Goal: Check status: Check status

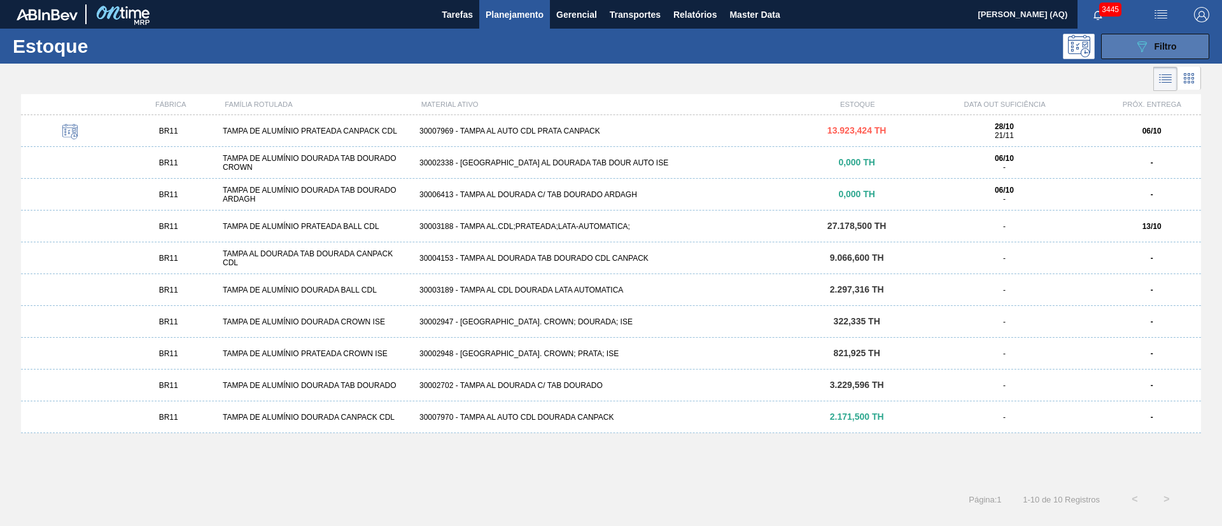
click at [1137, 50] on icon "089F7B8B-B2A5-4AFE-B5C0-19BA573D28AC" at bounding box center [1141, 46] width 15 height 15
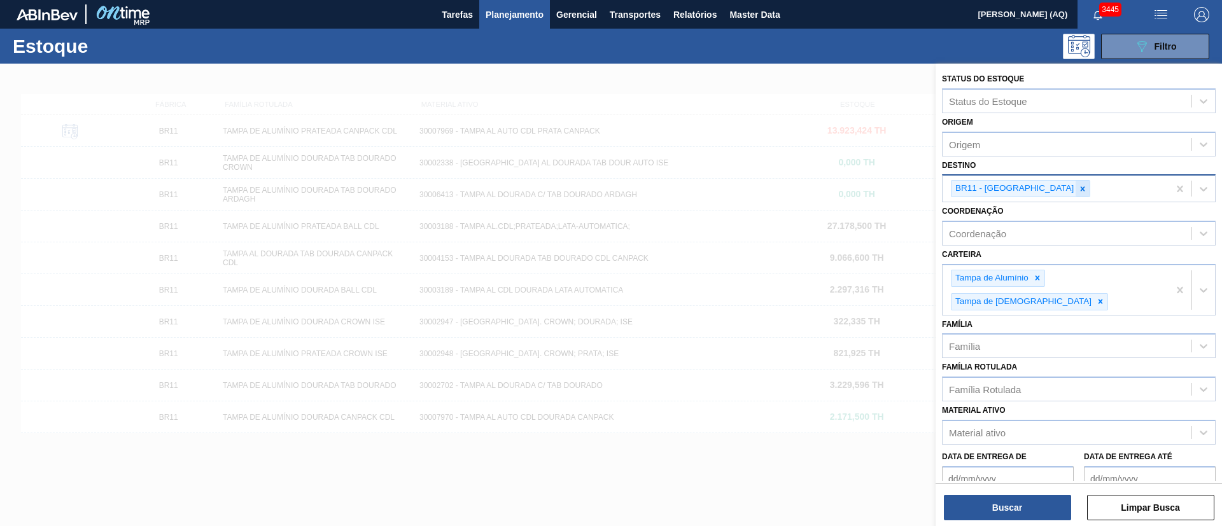
click at [1093, 190] on input "Destino" at bounding box center [1093, 188] width 1 height 11
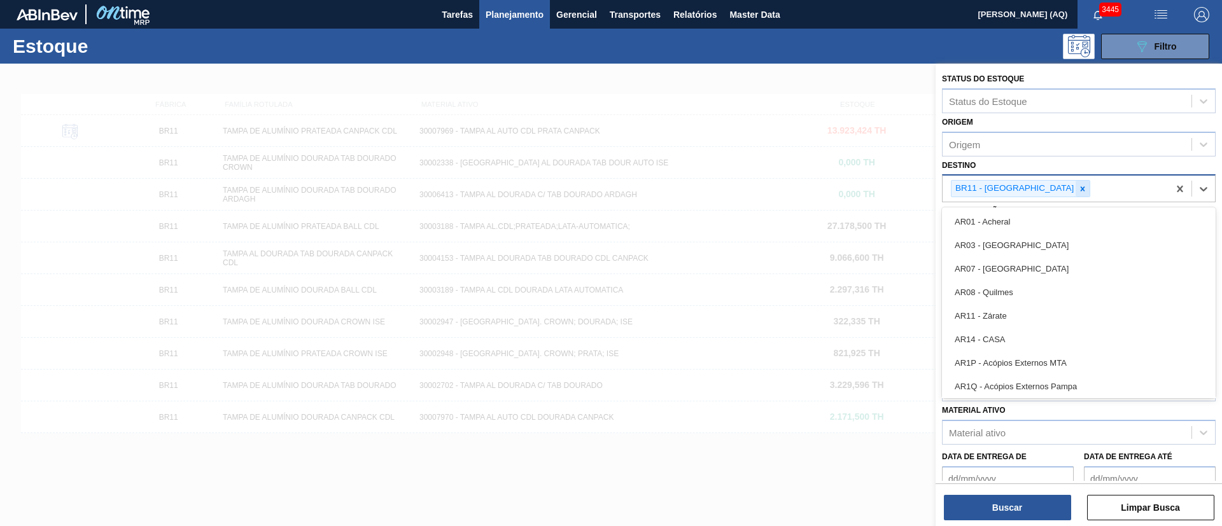
click at [1076, 190] on div at bounding box center [1083, 189] width 14 height 16
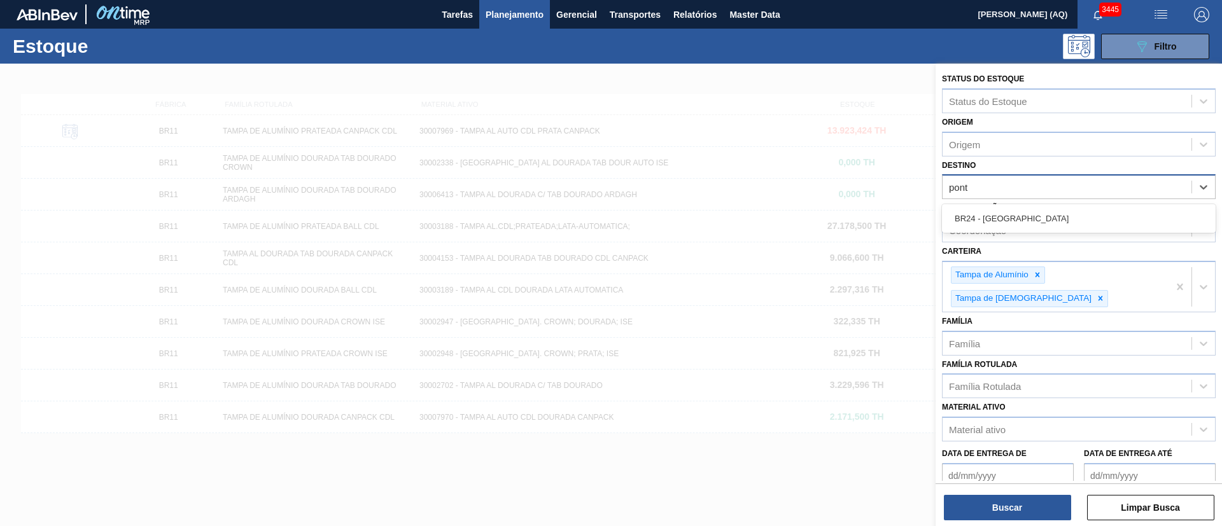
type input "ponta"
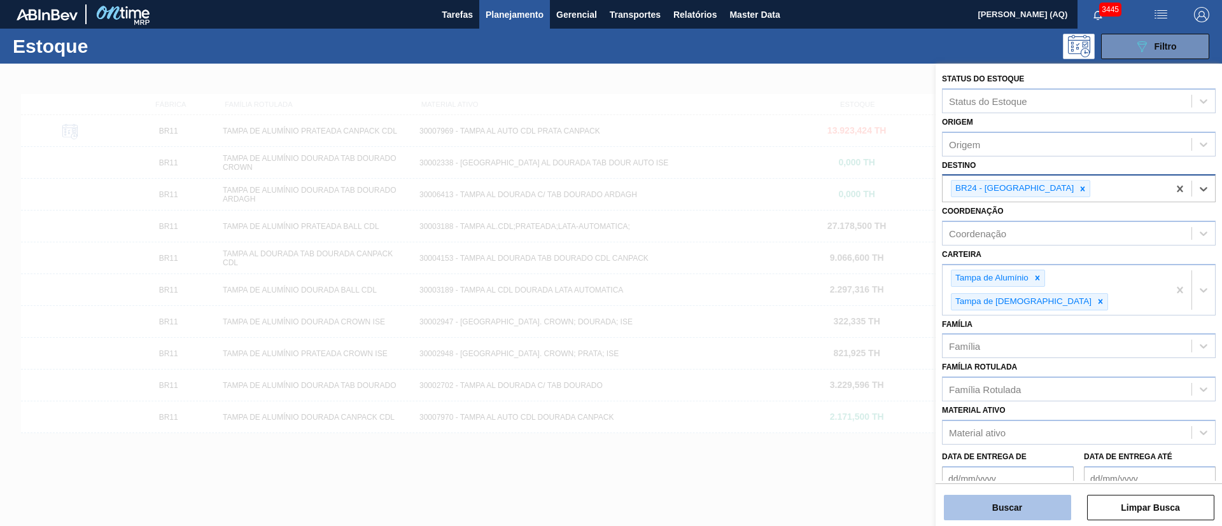
click at [985, 514] on button "Buscar" at bounding box center [1007, 507] width 127 height 25
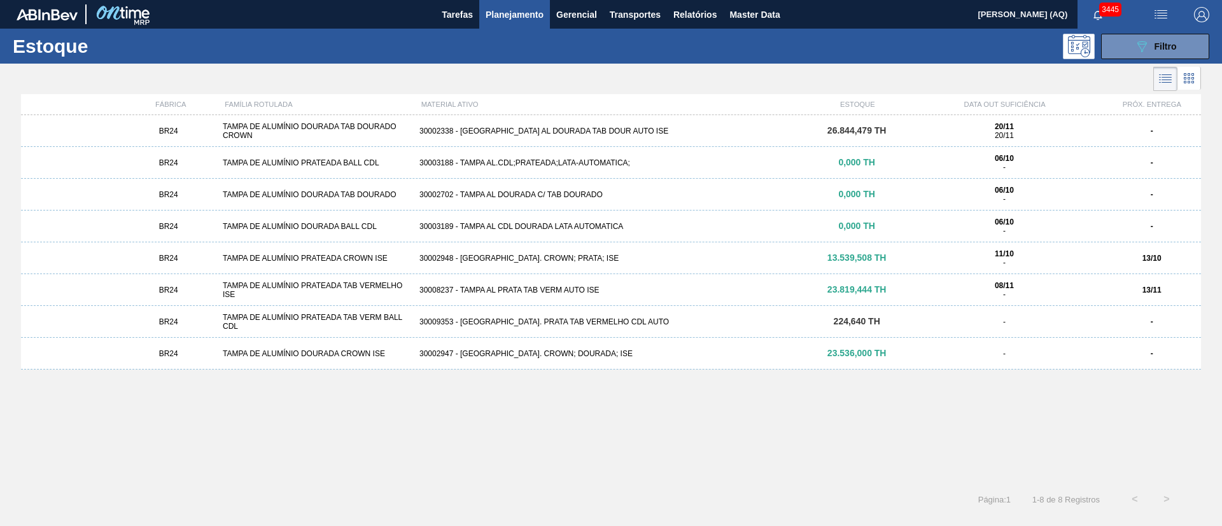
click at [555, 253] on div "BR24 TAMPA DE ALUMÍNIO PRATEADA CROWN ISE 30002948 - [GEOGRAPHIC_DATA] AL. CROW…" at bounding box center [611, 259] width 1180 height 32
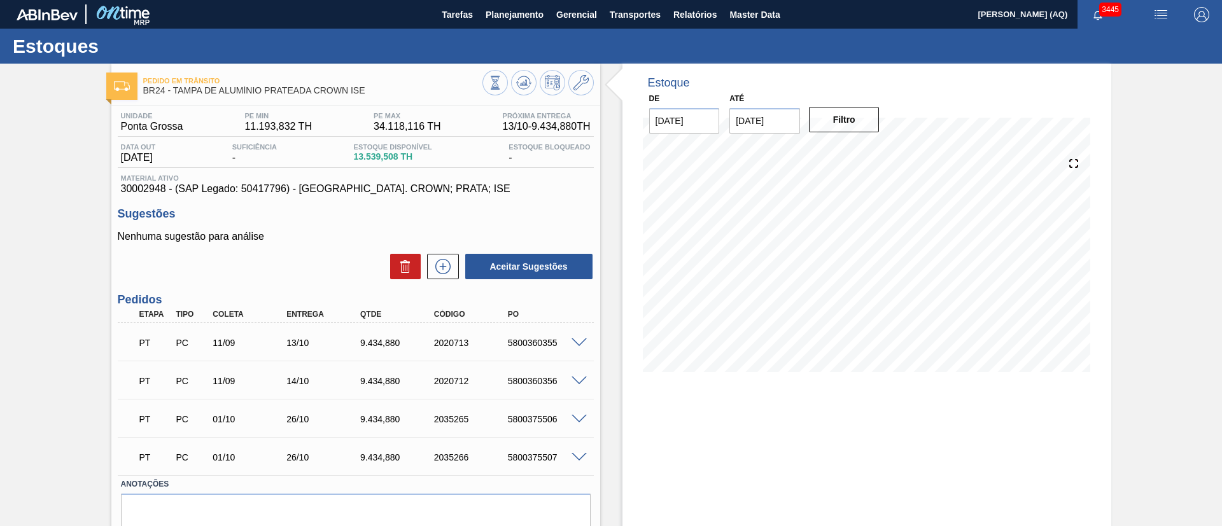
click at [782, 122] on input "[DATE]" at bounding box center [764, 120] width 71 height 25
click at [865, 151] on div "outubro 2025" at bounding box center [806, 151] width 153 height 11
click at [869, 151] on button "Next Month" at bounding box center [872, 151] width 9 height 9
click at [747, 295] on div "30" at bounding box center [744, 295] width 17 height 17
type input "[DATE]"
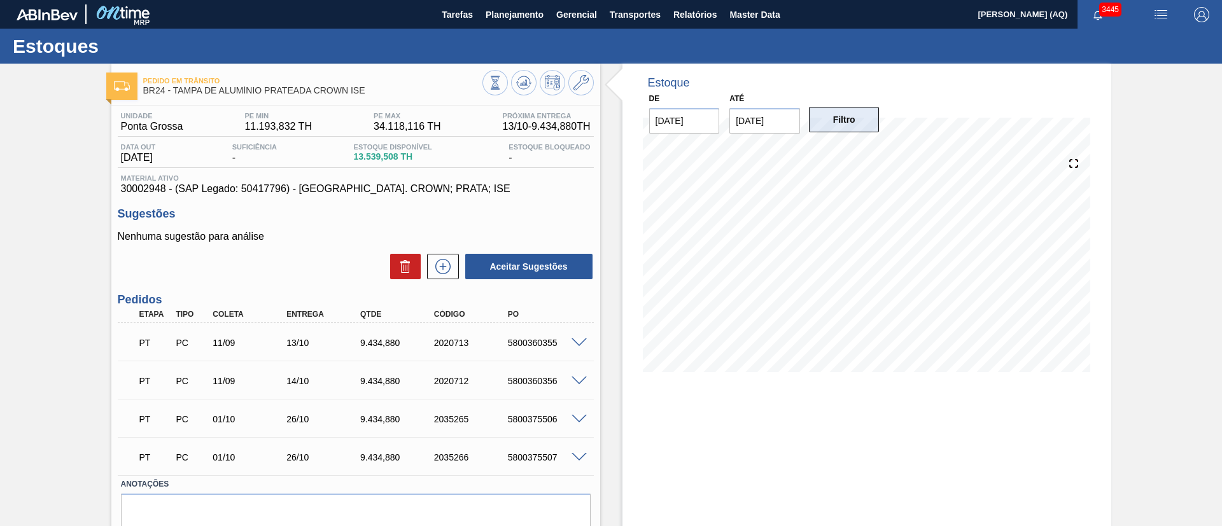
click at [855, 118] on button "Filtro" at bounding box center [844, 119] width 71 height 25
click at [1145, 231] on div "Pedido em Trânsito BR24 - TAMPA DE ALUMÍNIO PRATEADA CROWN ISE Unidade Ponta Gr…" at bounding box center [611, 322] width 1222 height 516
